Goal: Go to known website: Go to known website

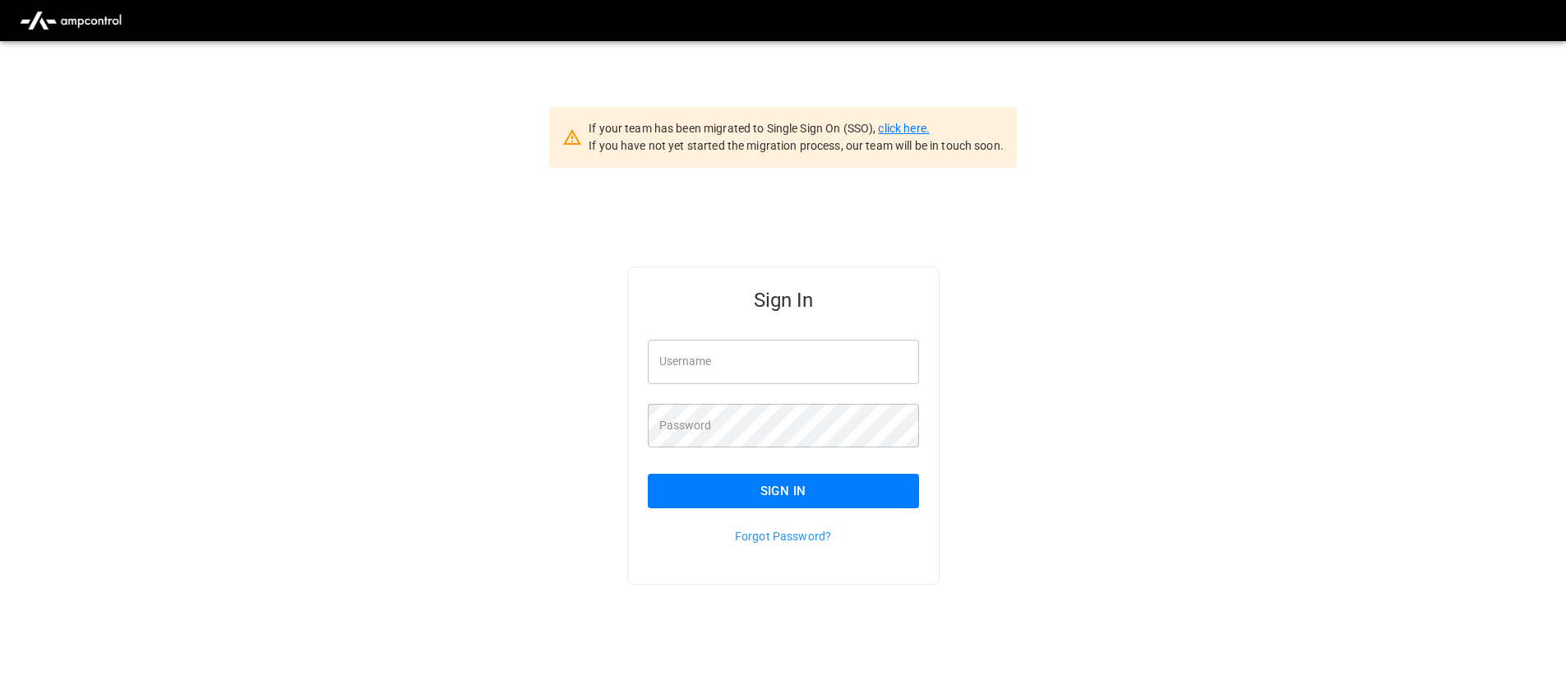
click at [904, 123] on link "click here." at bounding box center [903, 128] width 51 height 13
